Goal: Check status: Check status

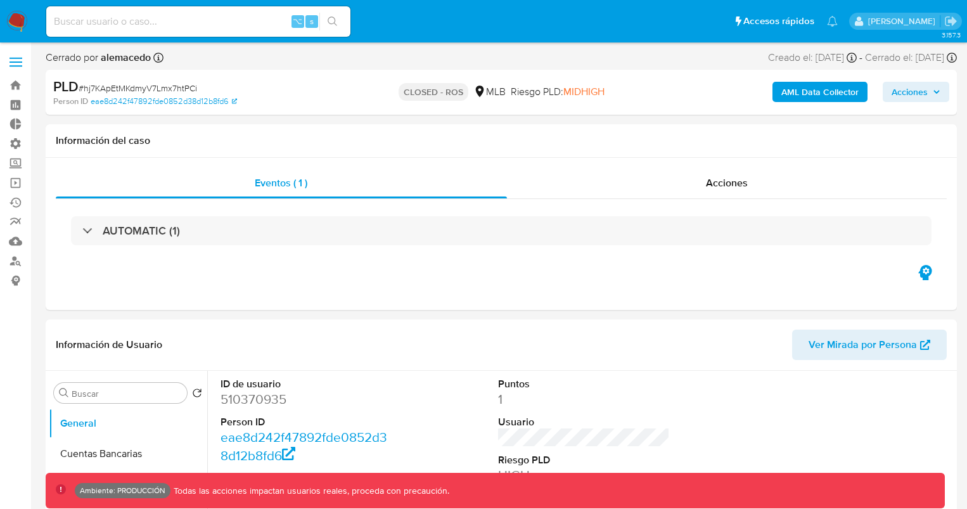
select select "10"
click at [176, 38] on div "⌥ s" at bounding box center [198, 21] width 304 height 35
click at [188, 23] on input at bounding box center [198, 21] width 304 height 16
paste input "167753403"
type input "167753403"
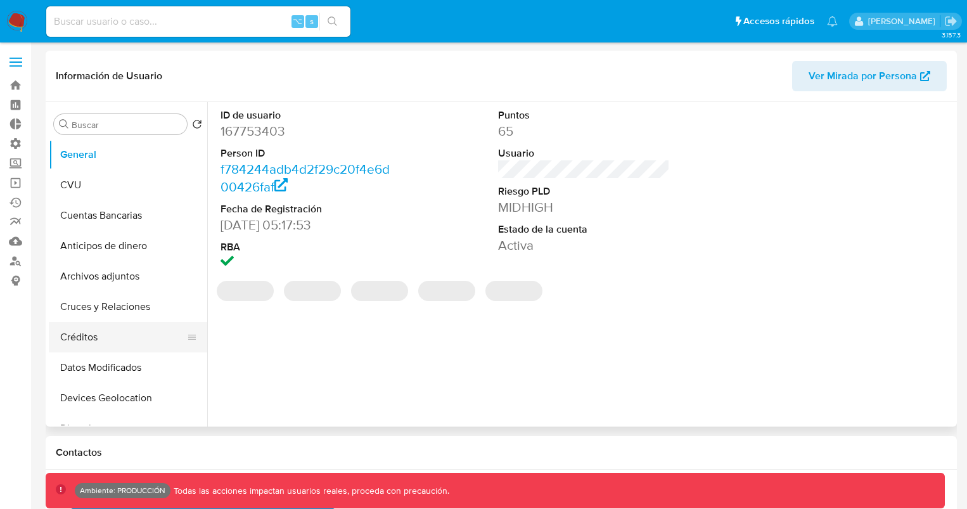
click at [125, 326] on button "Créditos" at bounding box center [123, 337] width 148 height 30
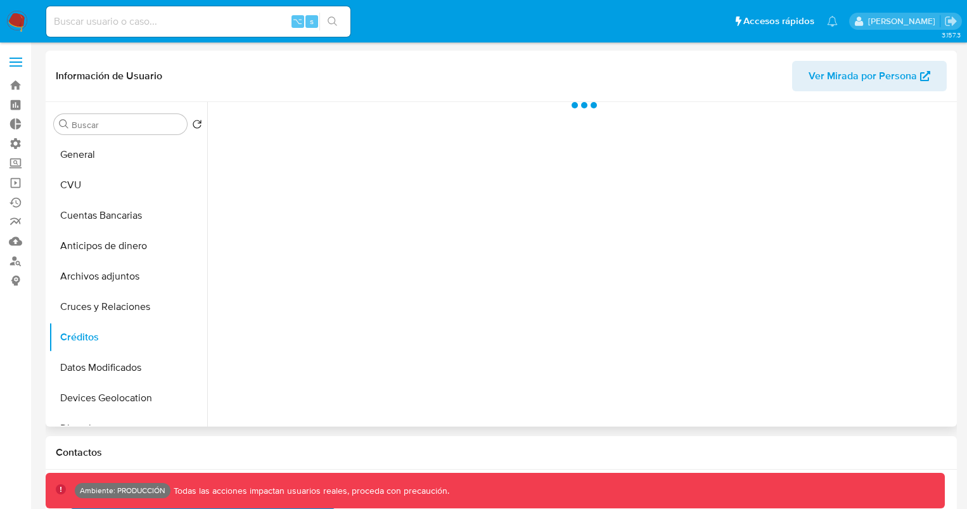
select select "10"
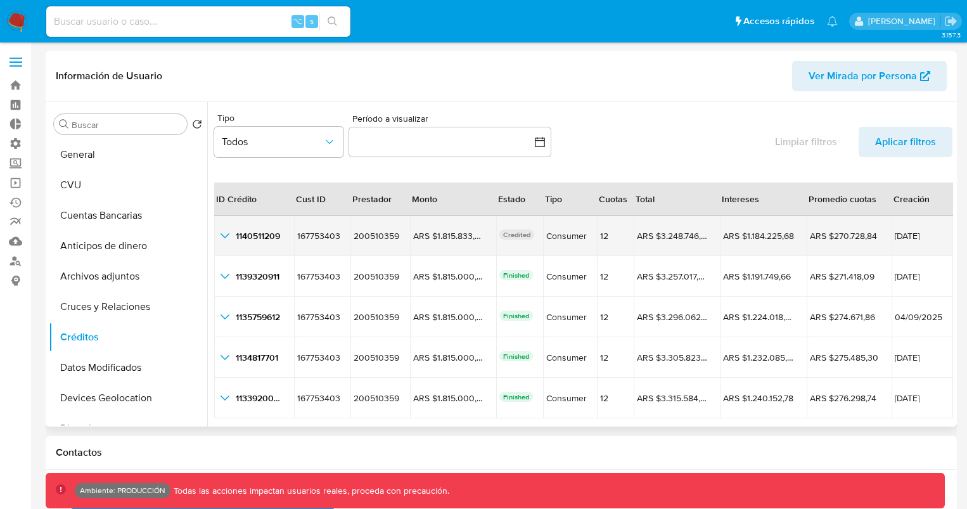
click at [223, 237] on icon "button_show_hidden_detail_by_id_0" at bounding box center [224, 235] width 15 height 15
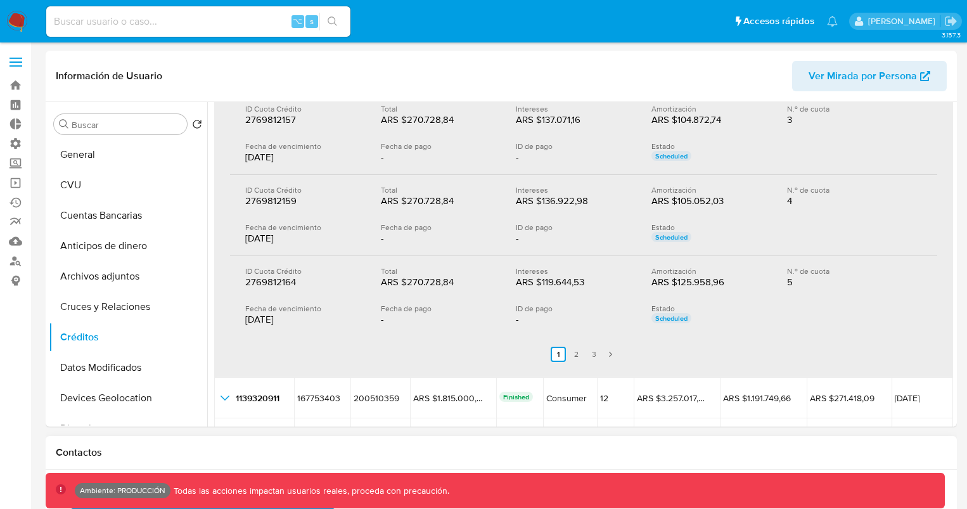
scroll to position [480, 0]
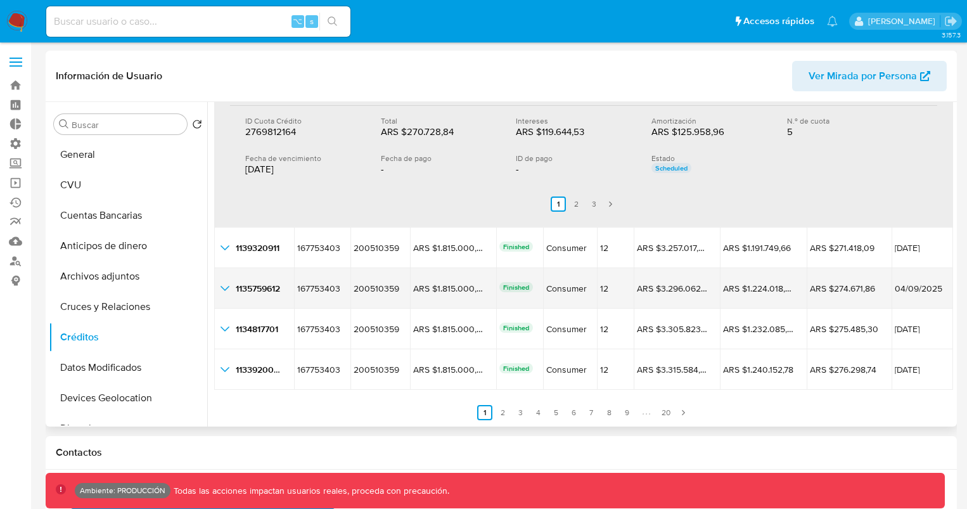
click at [217, 283] on icon "button_show_hidden_detail_by_id_2" at bounding box center [224, 288] width 15 height 15
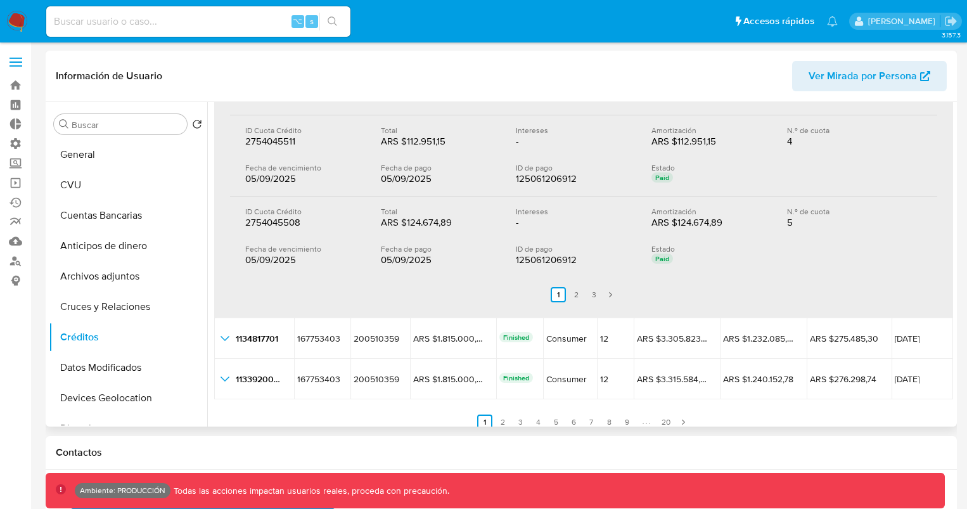
scroll to position [932, 0]
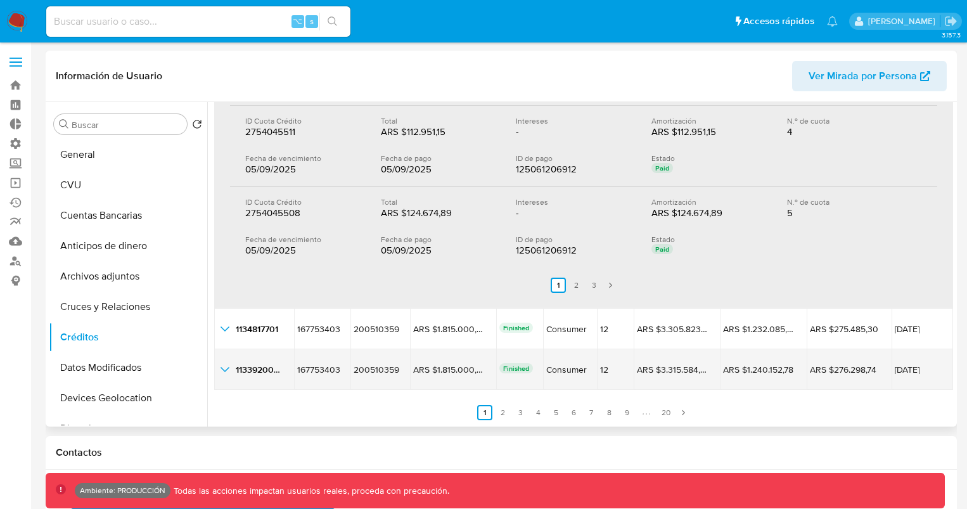
click at [232, 365] on div "1133920027 1133920027" at bounding box center [253, 369] width 73 height 15
click at [230, 365] on icon "button_show_hidden_detail_by_id_4" at bounding box center [224, 369] width 15 height 15
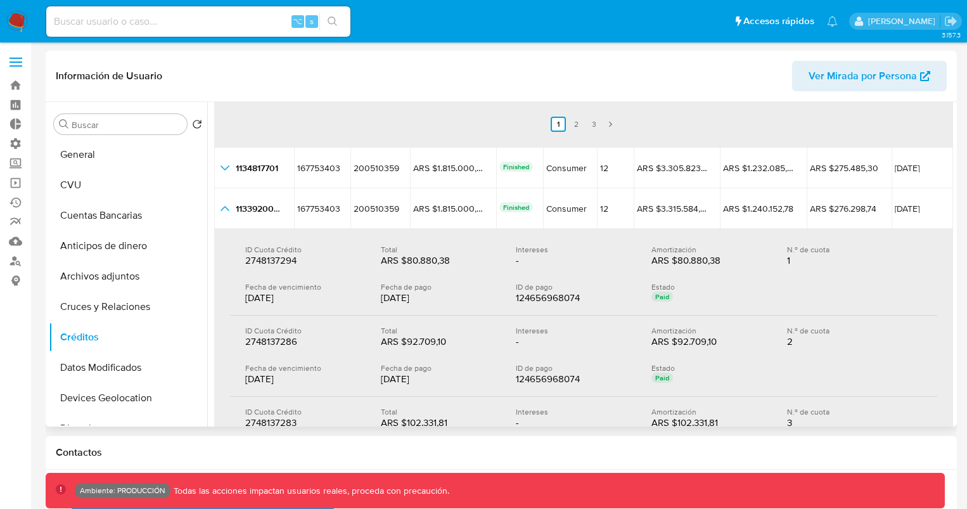
scroll to position [1206, 0]
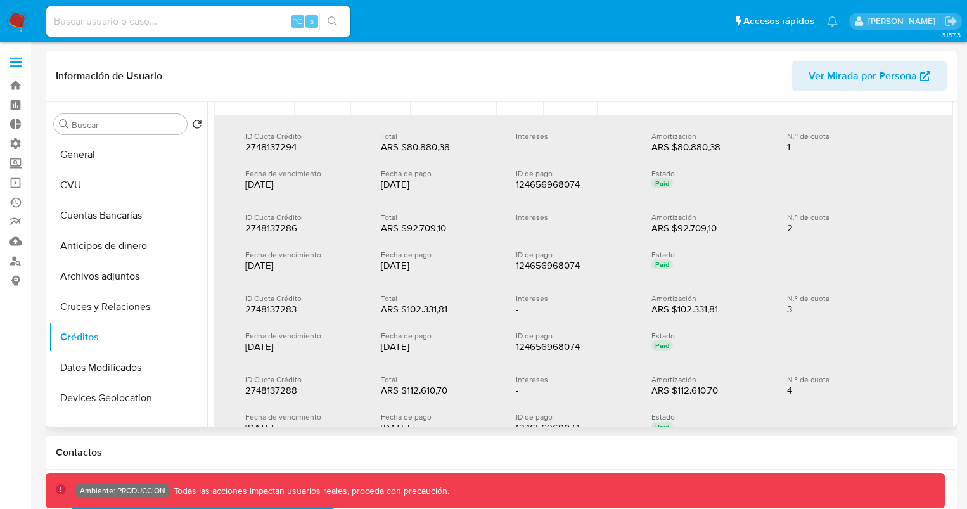
click at [679, 82] on header "Información de Usuario Ver Mirada por Persona" at bounding box center [501, 76] width 891 height 30
